Goal: Contribute content: Contribute content

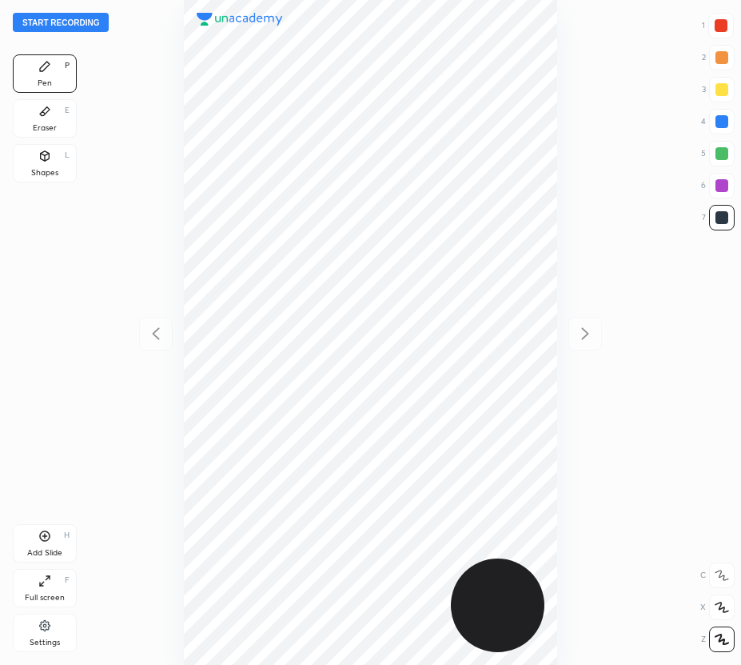
scroll to position [665, 486]
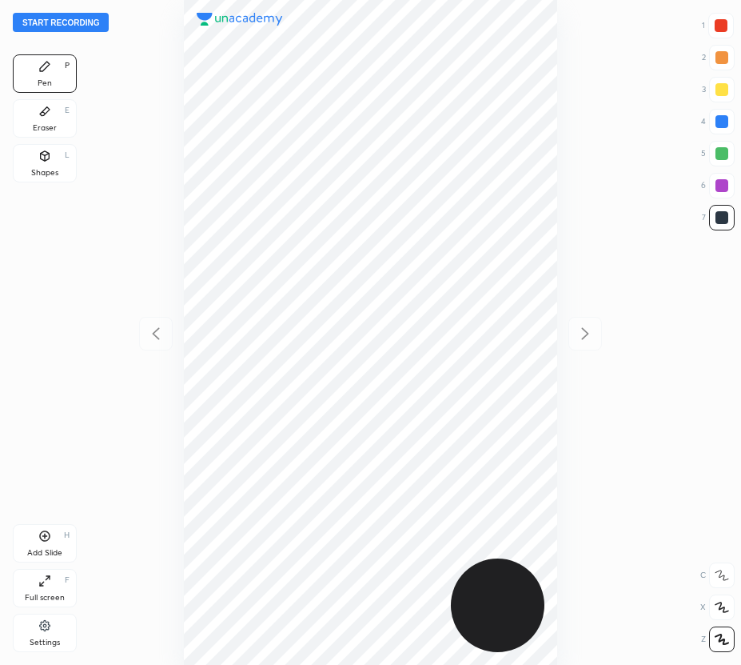
scroll to position [665, 486]
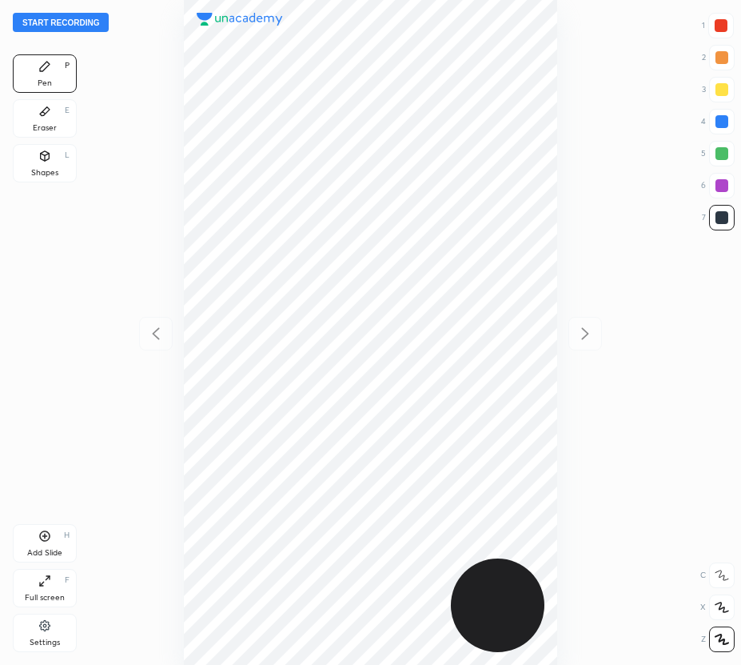
scroll to position [665, 486]
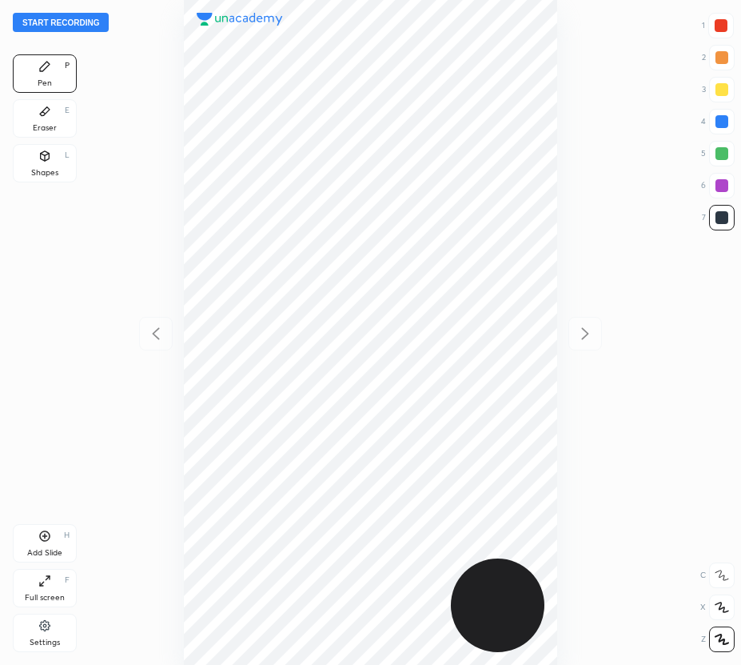
scroll to position [665, 486]
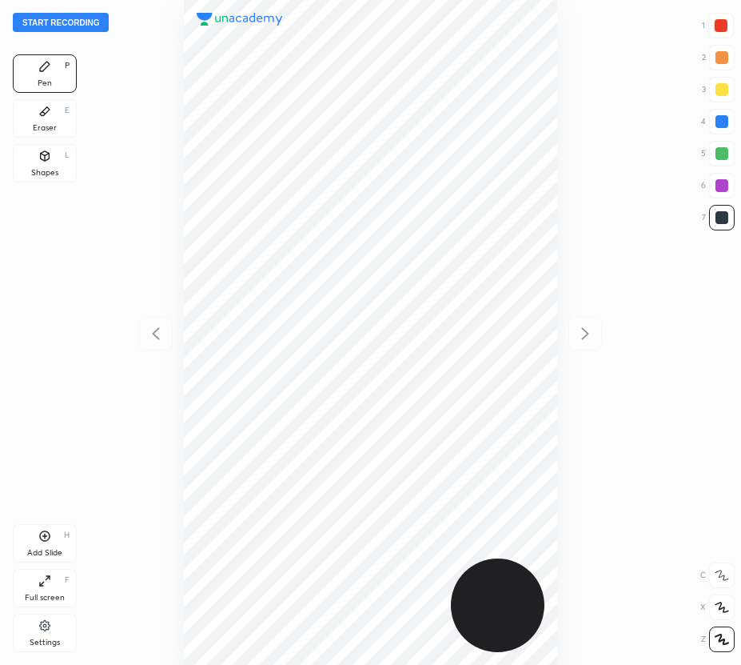
scroll to position [665, 486]
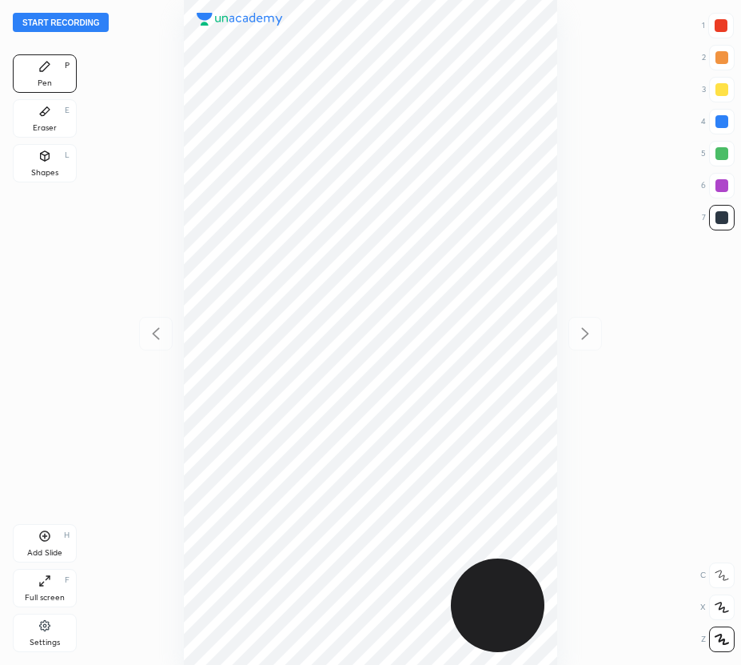
scroll to position [665, 486]
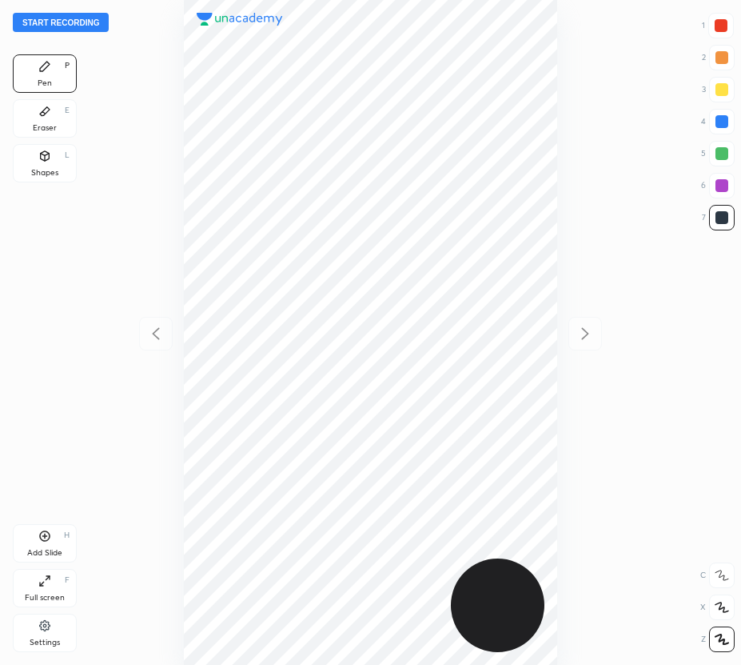
scroll to position [665, 486]
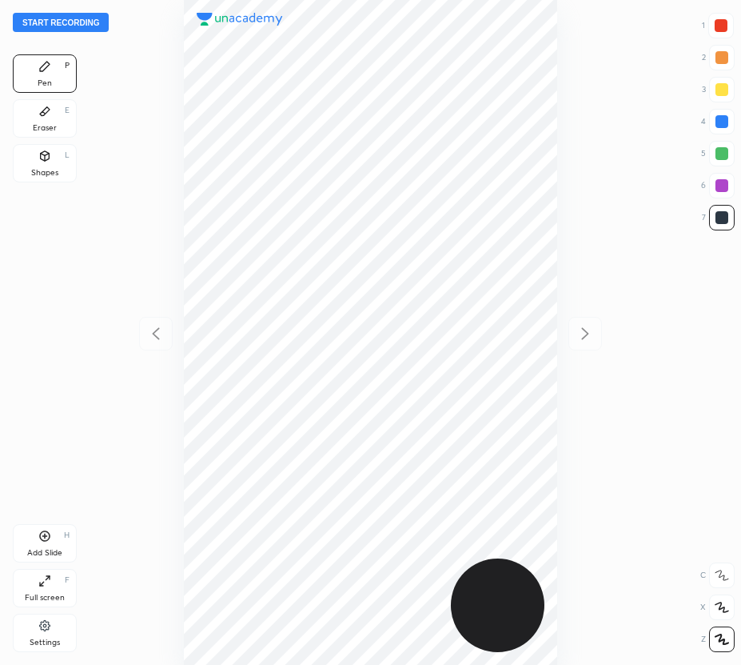
scroll to position [665, 486]
drag, startPoint x: 54, startPoint y: 114, endPoint x: 175, endPoint y: 182, distance: 138.6
click at [55, 118] on div "Eraser E" at bounding box center [45, 118] width 64 height 38
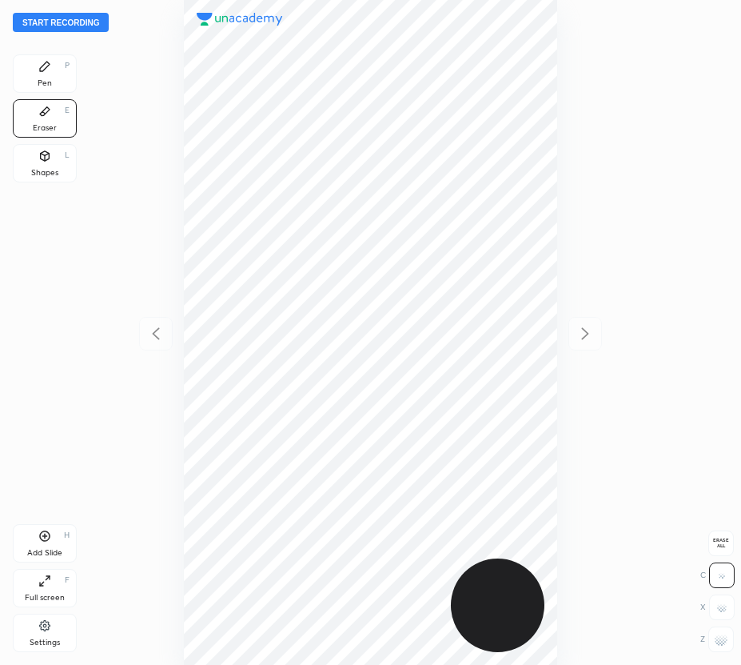
click at [720, 554] on div "Erase all" at bounding box center [722, 543] width 26 height 26
click at [76, 21] on button "Start recording" at bounding box center [61, 22] width 96 height 19
click at [41, 74] on div "Pen P" at bounding box center [45, 73] width 64 height 38
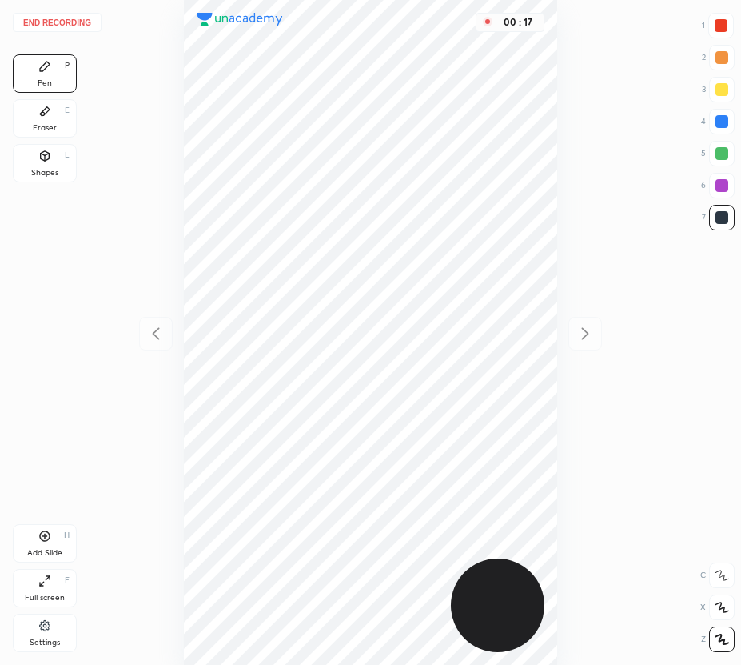
drag, startPoint x: 47, startPoint y: 110, endPoint x: 120, endPoint y: 106, distance: 72.9
click at [49, 111] on icon at bounding box center [44, 111] width 13 height 13
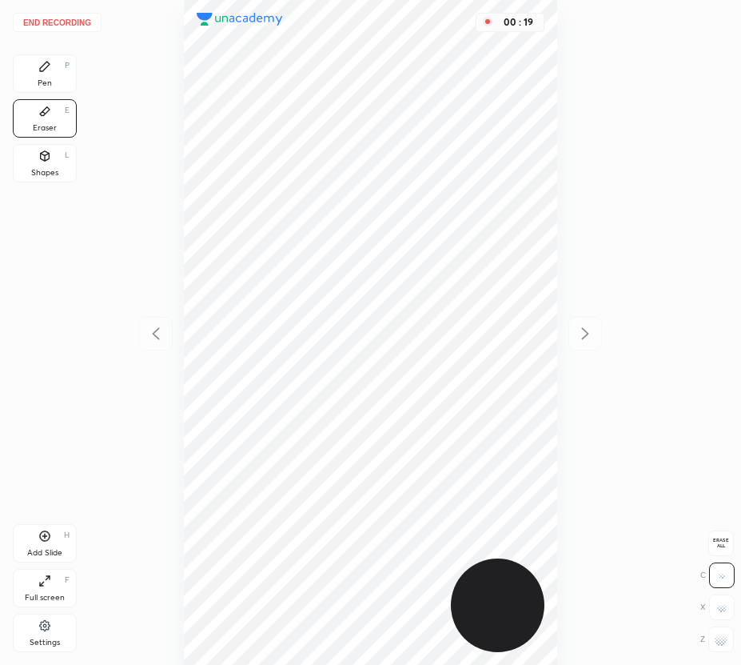
drag, startPoint x: 70, startPoint y: 71, endPoint x: 176, endPoint y: 138, distance: 125.8
click at [70, 74] on div "Pen P" at bounding box center [45, 73] width 64 height 38
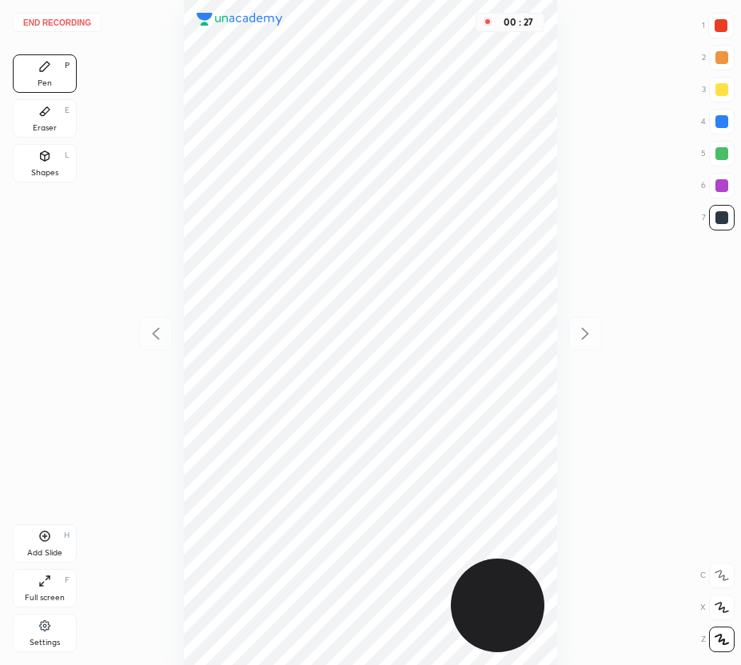
click at [717, 126] on div at bounding box center [722, 121] width 13 height 13
drag, startPoint x: 46, startPoint y: 156, endPoint x: 158, endPoint y: 260, distance: 152.8
click at [61, 169] on div "Shapes L" at bounding box center [45, 163] width 64 height 38
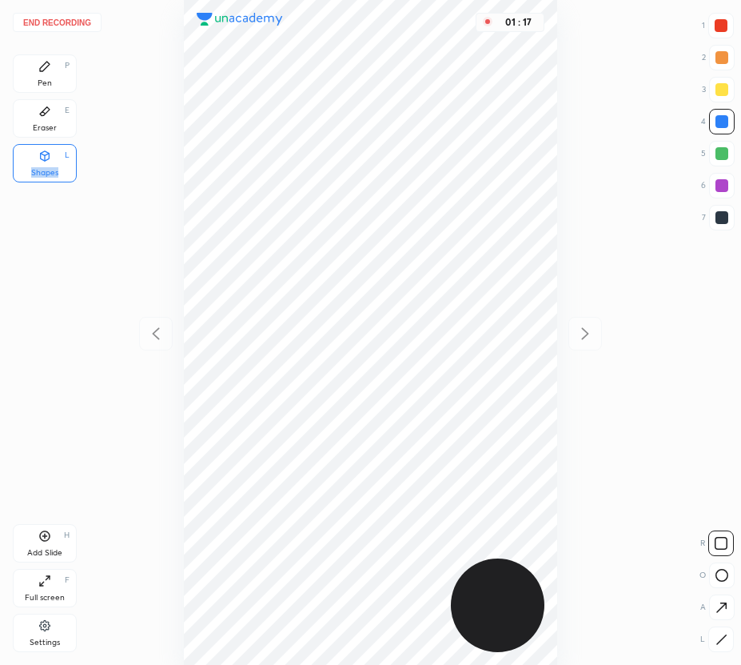
click at [49, 538] on icon at bounding box center [44, 536] width 13 height 13
drag, startPoint x: 45, startPoint y: 75, endPoint x: 169, endPoint y: 73, distance: 124.0
click at [49, 75] on div "Pen P" at bounding box center [45, 73] width 64 height 38
click at [152, 331] on icon at bounding box center [155, 333] width 19 height 19
click at [590, 333] on icon at bounding box center [585, 333] width 19 height 19
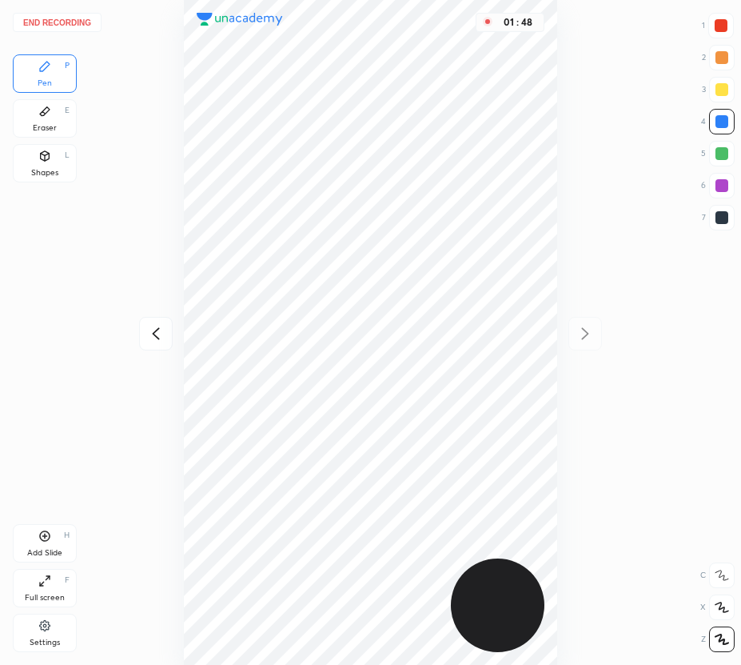
drag, startPoint x: 45, startPoint y: 108, endPoint x: 61, endPoint y: 117, distance: 18.3
click at [61, 117] on div "Eraser E" at bounding box center [45, 118] width 64 height 38
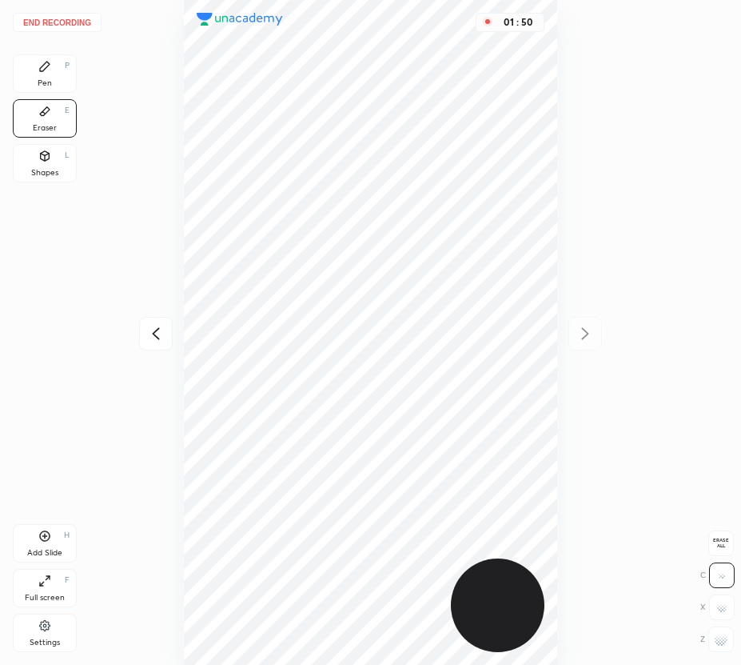
drag, startPoint x: 52, startPoint y: 65, endPoint x: 74, endPoint y: 78, distance: 25.8
click at [59, 68] on div "Pen P" at bounding box center [45, 73] width 64 height 38
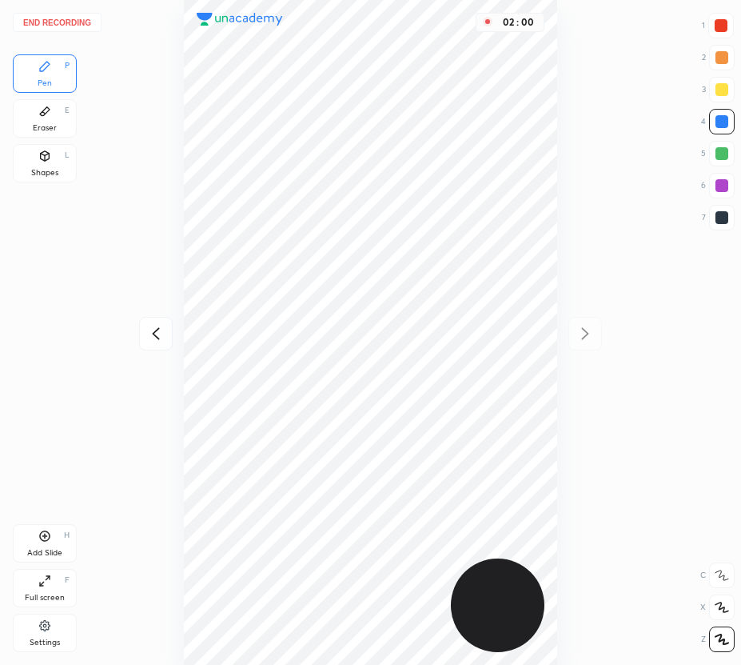
drag, startPoint x: 722, startPoint y: 198, endPoint x: 620, endPoint y: 238, distance: 109.9
click at [722, 198] on div "1 2 3 4 5 6 7" at bounding box center [718, 125] width 34 height 224
click at [720, 183] on div at bounding box center [722, 185] width 13 height 13
click at [46, 542] on div "Add Slide H" at bounding box center [45, 543] width 64 height 38
click at [719, 23] on div at bounding box center [721, 25] width 13 height 13
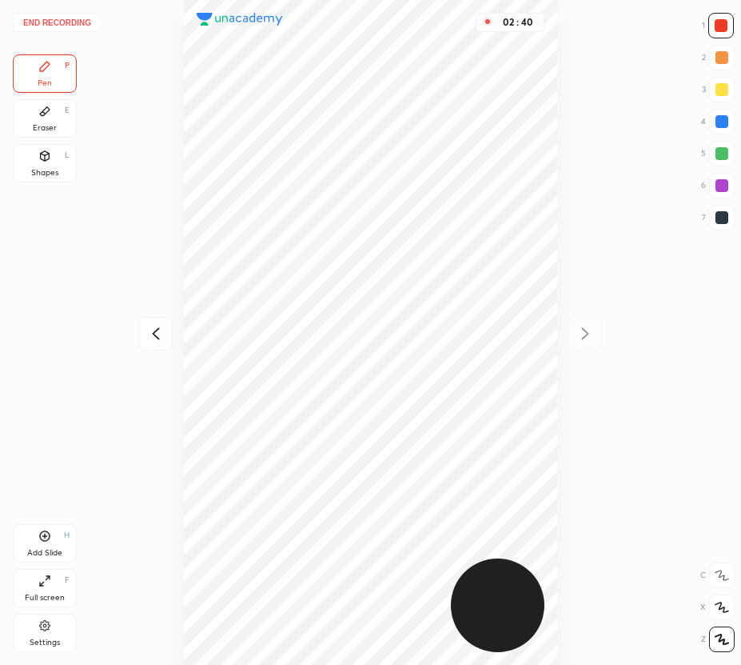
drag, startPoint x: 57, startPoint y: 123, endPoint x: 179, endPoint y: 146, distance: 124.6
click at [60, 126] on div "Eraser E" at bounding box center [45, 118] width 64 height 38
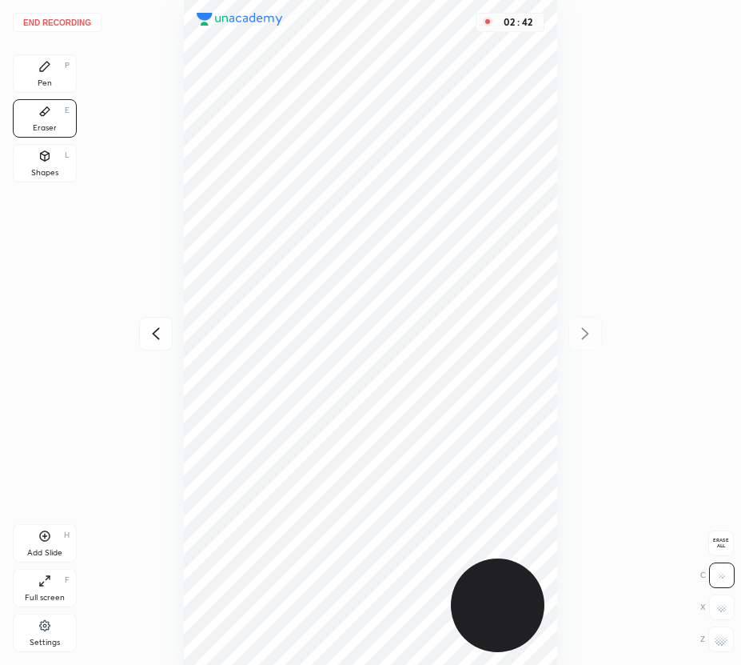
drag, startPoint x: 37, startPoint y: 64, endPoint x: 133, endPoint y: 89, distance: 99.1
click at [43, 67] on div "Pen P" at bounding box center [45, 73] width 64 height 38
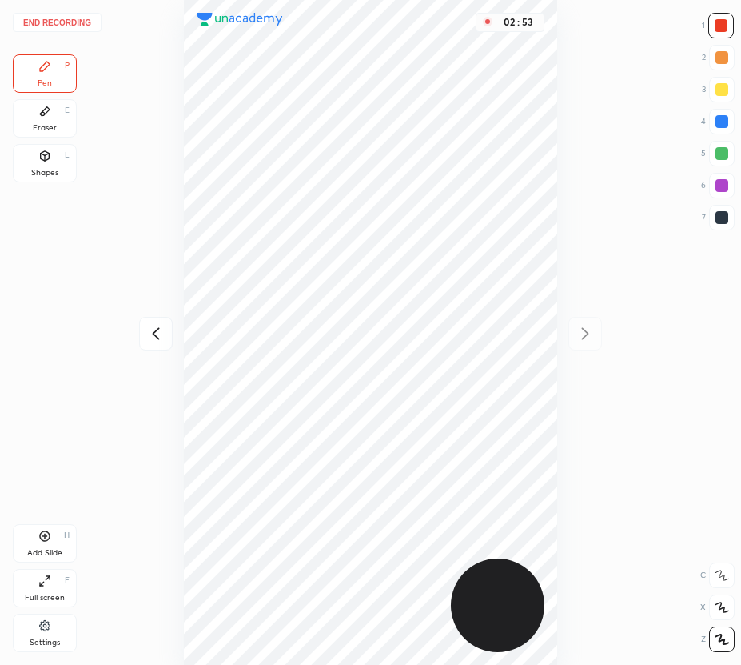
drag, startPoint x: 42, startPoint y: 114, endPoint x: 55, endPoint y: 122, distance: 15.8
click at [46, 116] on icon at bounding box center [44, 111] width 13 height 13
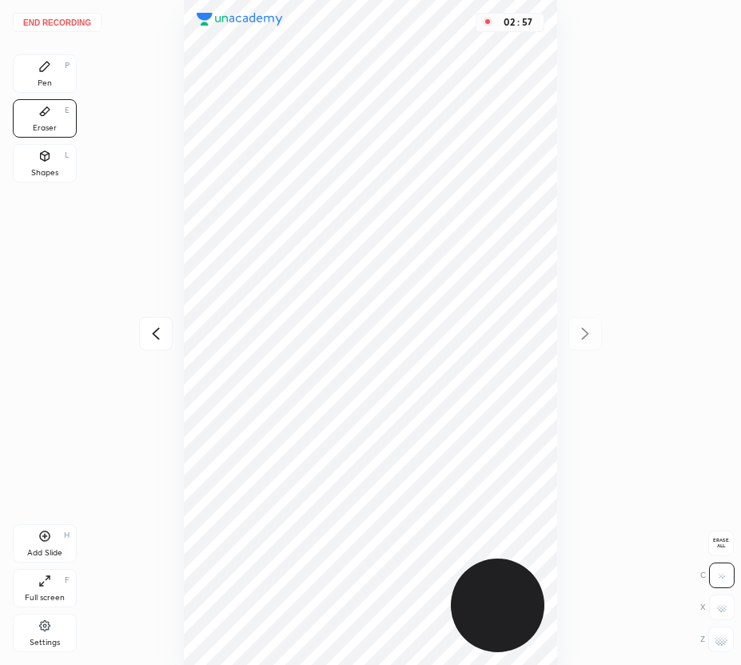
drag, startPoint x: 45, startPoint y: 65, endPoint x: 153, endPoint y: 157, distance: 141.8
click at [81, 94] on div "End recording 1 2 3 4 5 6 7 R O A L C X Z Erase all C X Z Pen P Eraser E Shapes…" at bounding box center [370, 332] width 741 height 665
click at [38, 70] on div "Pen P" at bounding box center [45, 73] width 64 height 38
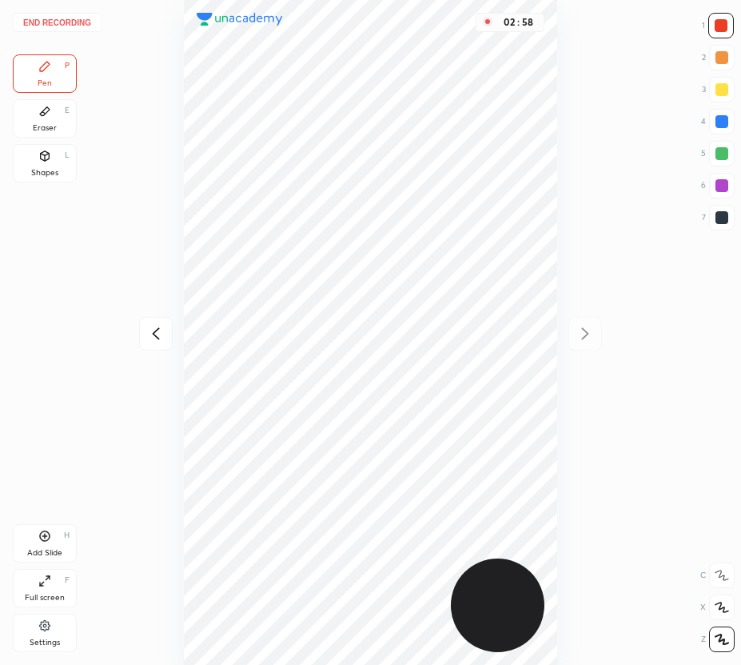
click at [44, 74] on div "Pen P" at bounding box center [45, 73] width 64 height 38
drag, startPoint x: 57, startPoint y: 75, endPoint x: 182, endPoint y: 146, distance: 143.7
click at [60, 78] on div "Pen P" at bounding box center [45, 73] width 64 height 38
click at [155, 335] on icon at bounding box center [155, 333] width 7 height 12
click at [589, 335] on icon at bounding box center [585, 333] width 19 height 19
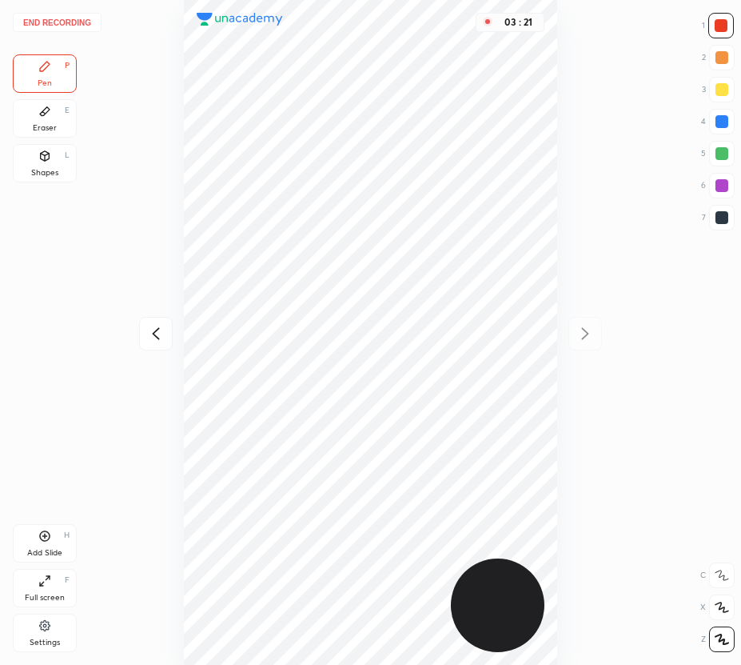
click at [59, 32] on div "End recording 1 2 3 4 5 6 7 R O A L C X Z Erase all C X Z Pen P Eraser E Shapes…" at bounding box center [370, 332] width 741 height 665
click at [42, 25] on button "End recording" at bounding box center [57, 22] width 89 height 19
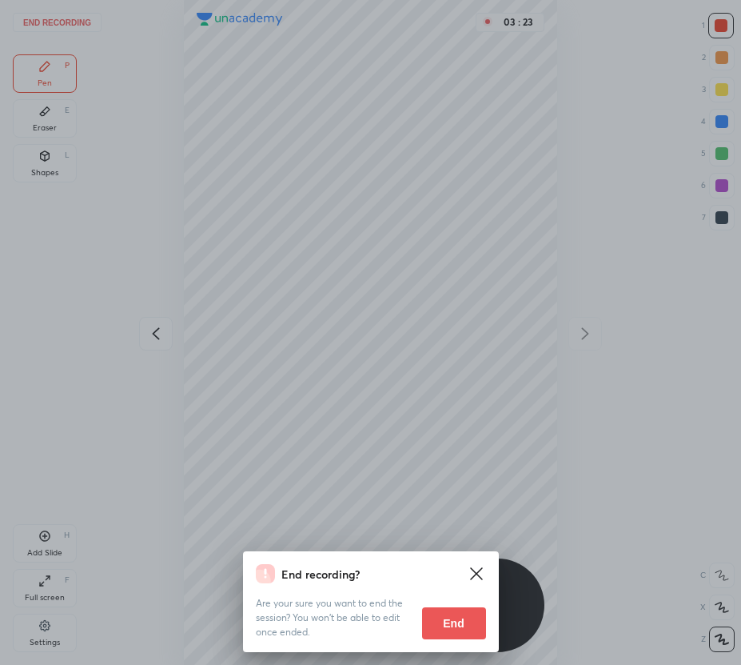
click at [457, 629] on button "End" at bounding box center [454, 623] width 64 height 32
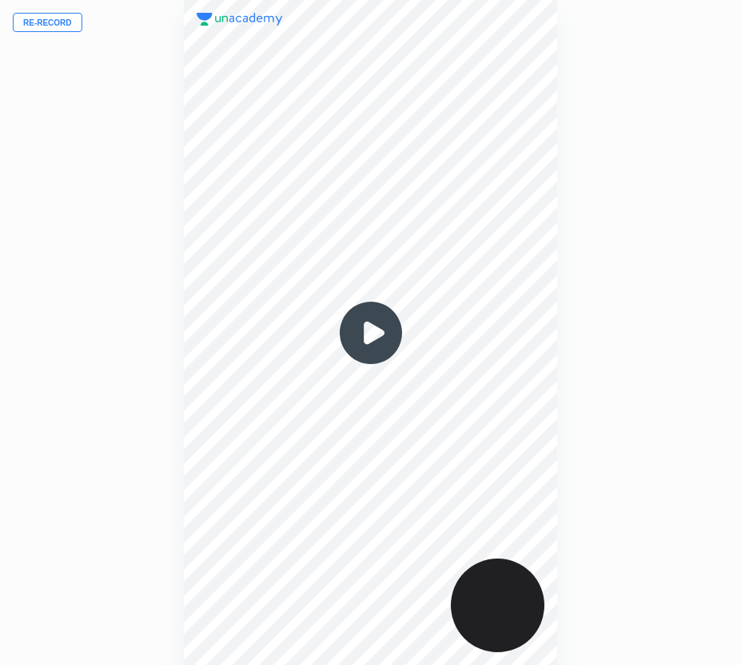
click at [64, 26] on button "Re-record" at bounding box center [48, 22] width 70 height 19
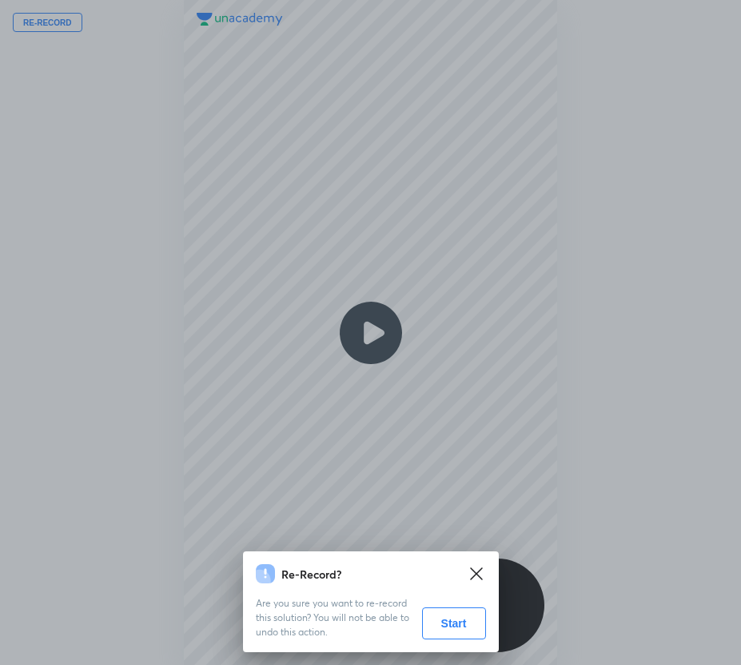
drag, startPoint x: 453, startPoint y: 626, endPoint x: 281, endPoint y: 601, distance: 173.7
click at [453, 625] on button "Start" at bounding box center [454, 623] width 64 height 32
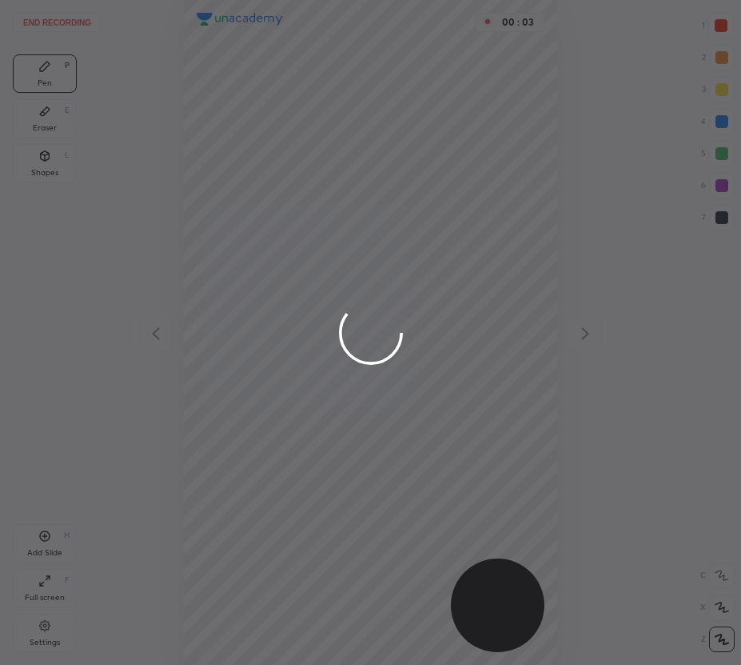
drag, startPoint x: 725, startPoint y: 27, endPoint x: 582, endPoint y: 46, distance: 145.1
click at [725, 28] on div at bounding box center [370, 332] width 741 height 665
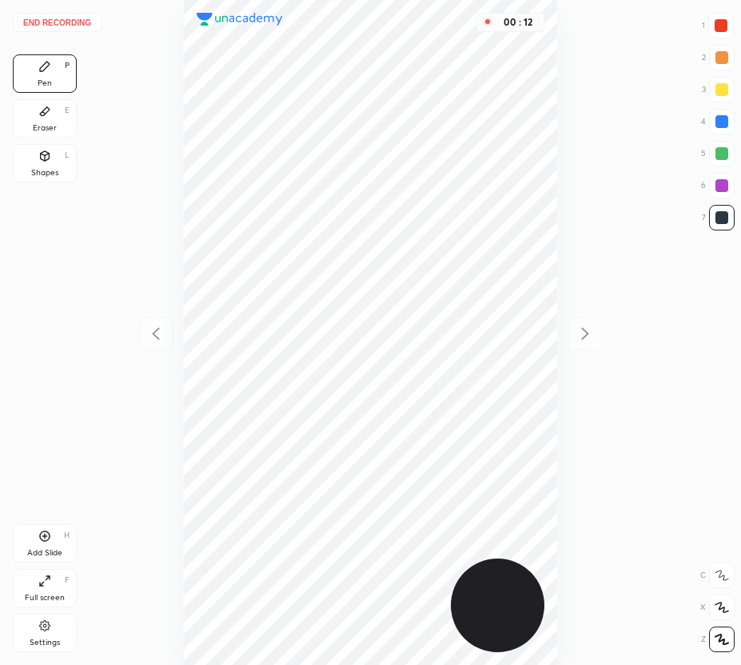
click at [50, 124] on div "Eraser" at bounding box center [45, 128] width 24 height 8
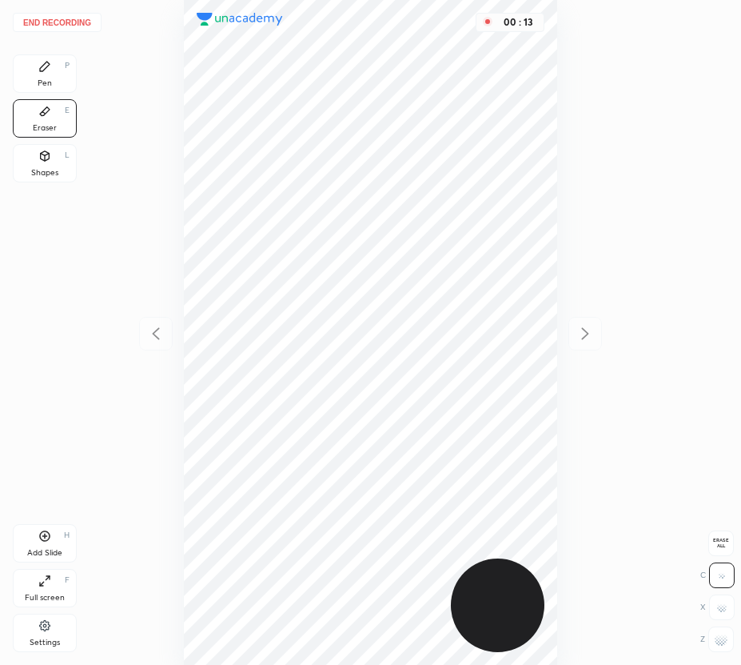
click at [46, 73] on div "Pen P" at bounding box center [45, 73] width 64 height 38
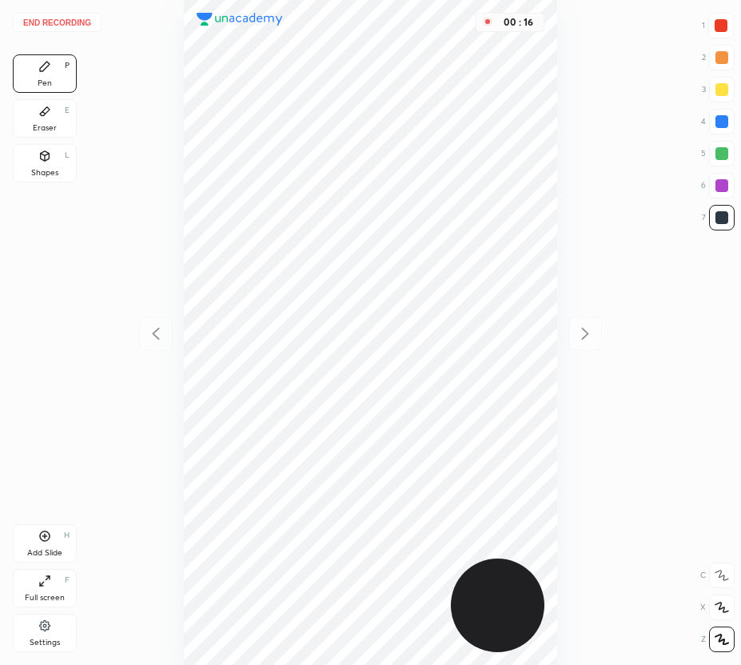
drag, startPoint x: 43, startPoint y: 114, endPoint x: 139, endPoint y: 126, distance: 96.7
click at [50, 117] on icon at bounding box center [44, 111] width 13 height 13
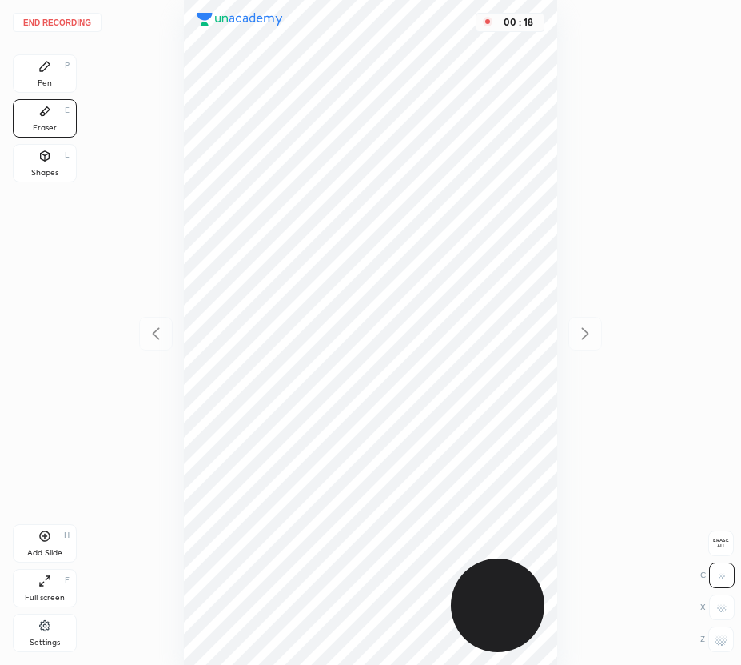
drag, startPoint x: 31, startPoint y: 69, endPoint x: 170, endPoint y: 141, distance: 156.7
click at [34, 71] on div "Pen P" at bounding box center [45, 73] width 64 height 38
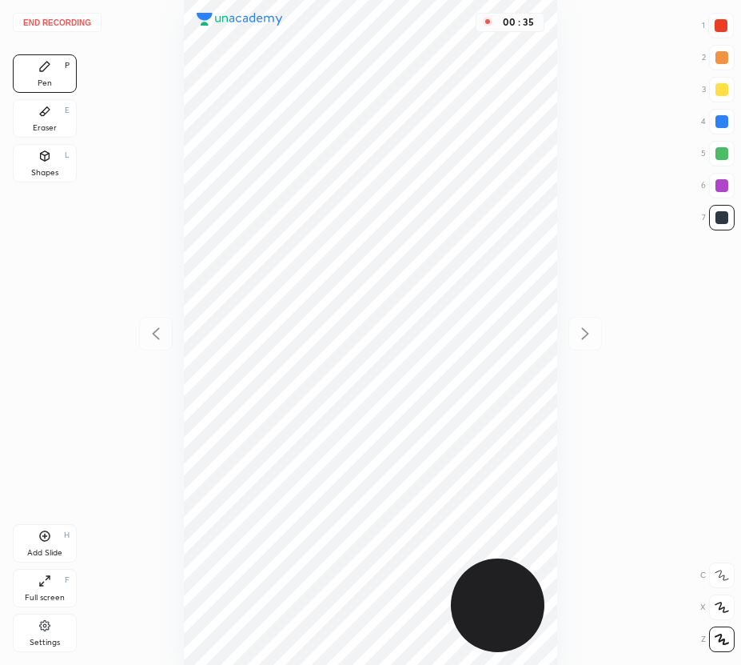
drag, startPoint x: 55, startPoint y: 116, endPoint x: 170, endPoint y: 178, distance: 130.3
click at [61, 119] on div "Eraser E" at bounding box center [45, 118] width 64 height 38
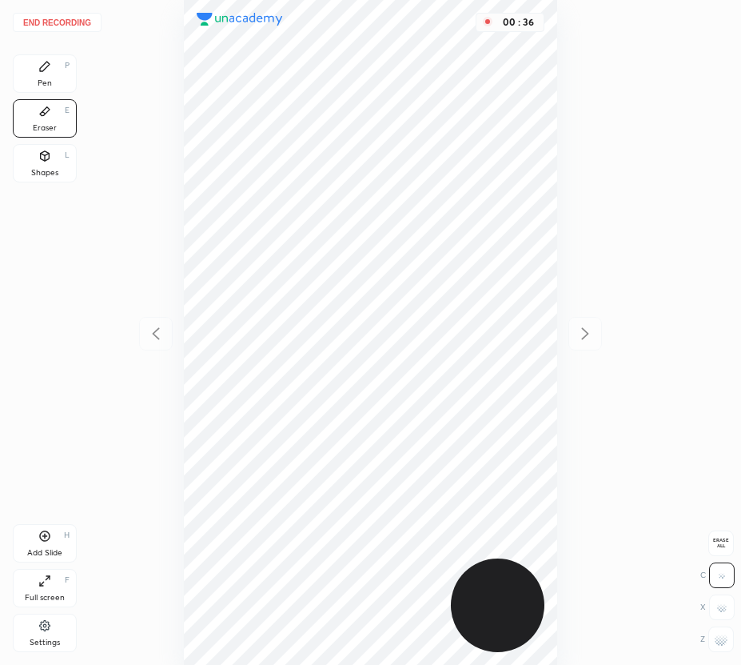
drag, startPoint x: 56, startPoint y: 72, endPoint x: 109, endPoint y: 112, distance: 66.2
click at [58, 75] on div "Pen P" at bounding box center [45, 73] width 64 height 38
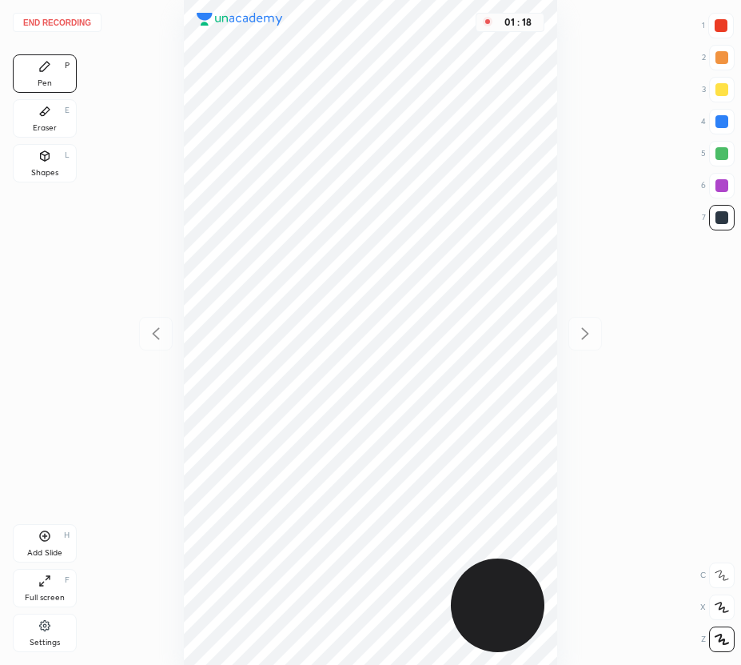
click at [720, 153] on div at bounding box center [722, 153] width 13 height 13
click at [45, 535] on icon at bounding box center [44, 536] width 5 height 5
click at [162, 324] on icon at bounding box center [155, 333] width 19 height 19
drag, startPoint x: 586, startPoint y: 330, endPoint x: 561, endPoint y: 314, distance: 29.5
click at [586, 330] on icon at bounding box center [585, 333] width 7 height 12
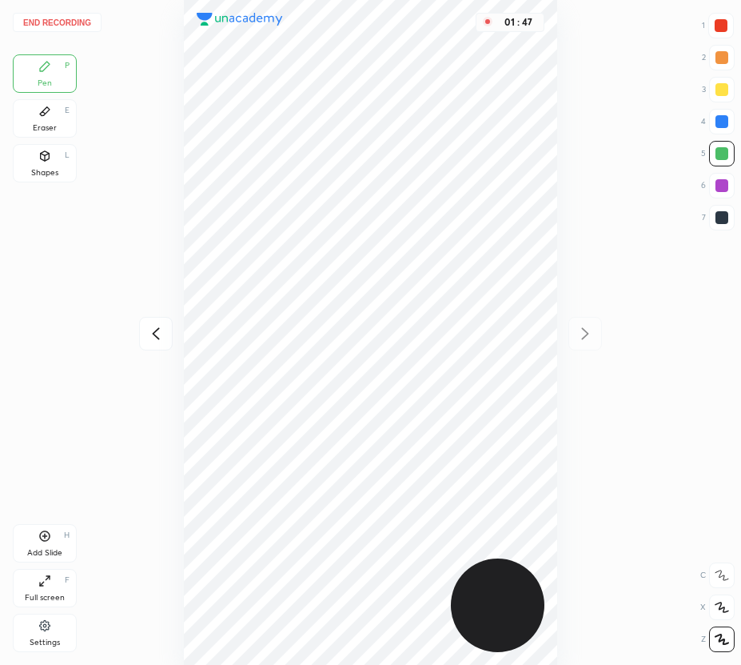
click at [156, 330] on icon at bounding box center [155, 333] width 19 height 19
click at [586, 331] on icon at bounding box center [585, 333] width 7 height 12
click at [155, 331] on icon at bounding box center [155, 333] width 19 height 19
click at [578, 338] on icon at bounding box center [585, 333] width 19 height 19
click at [46, 22] on button "End recording" at bounding box center [57, 22] width 89 height 19
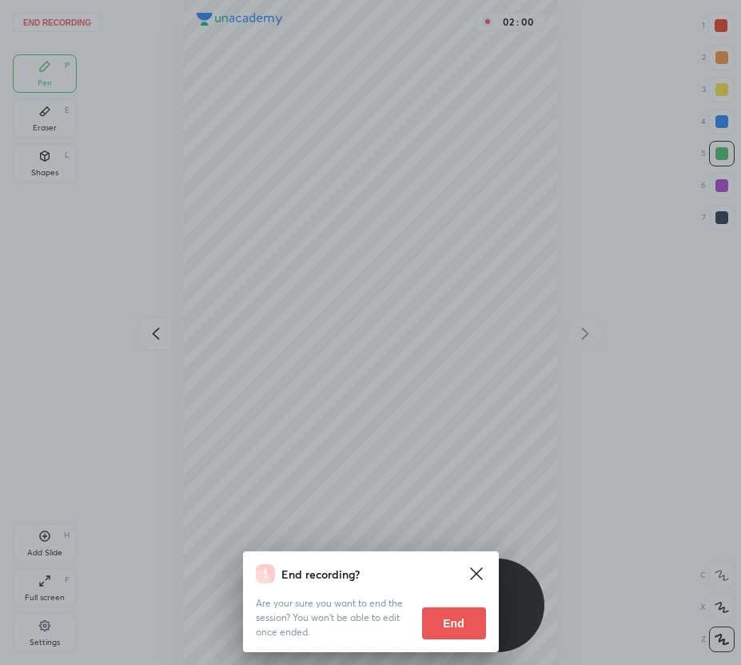
click at [452, 629] on button "End" at bounding box center [454, 623] width 64 height 32
